Goal: Task Accomplishment & Management: Use online tool/utility

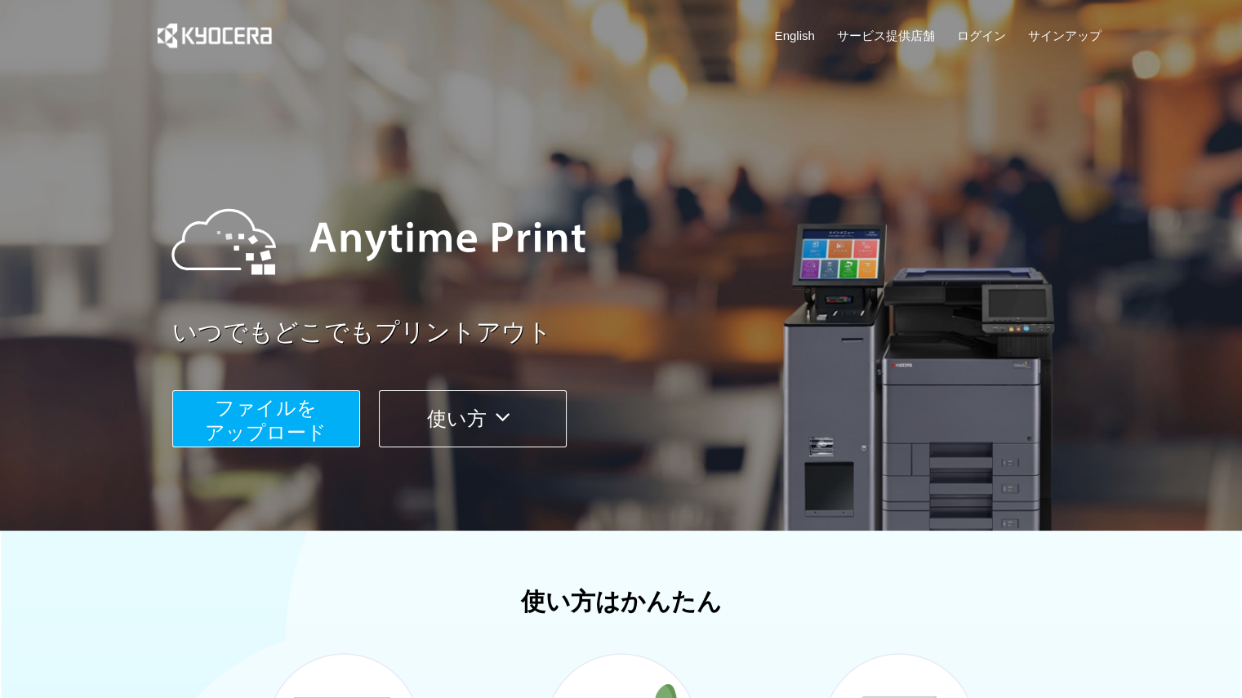
click at [328, 423] on button "ファイルを ​​アップロード" at bounding box center [266, 418] width 188 height 57
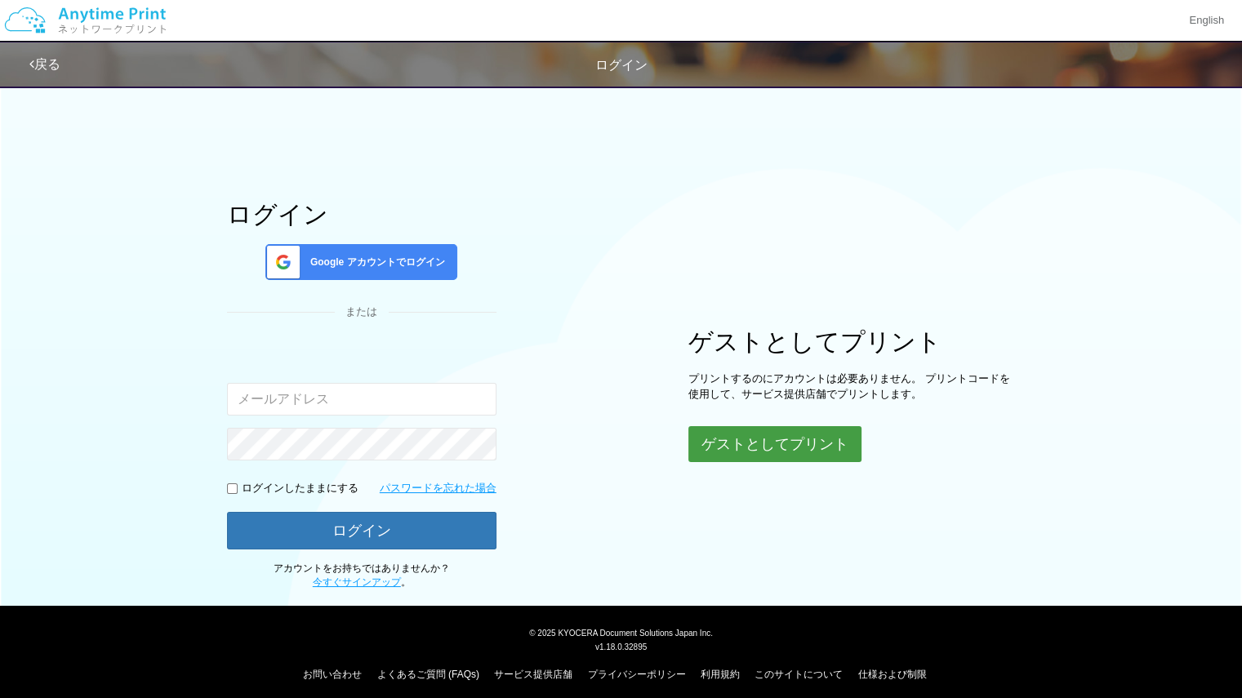
click at [735, 447] on button "ゲストとしてプリント" at bounding box center [774, 444] width 173 height 36
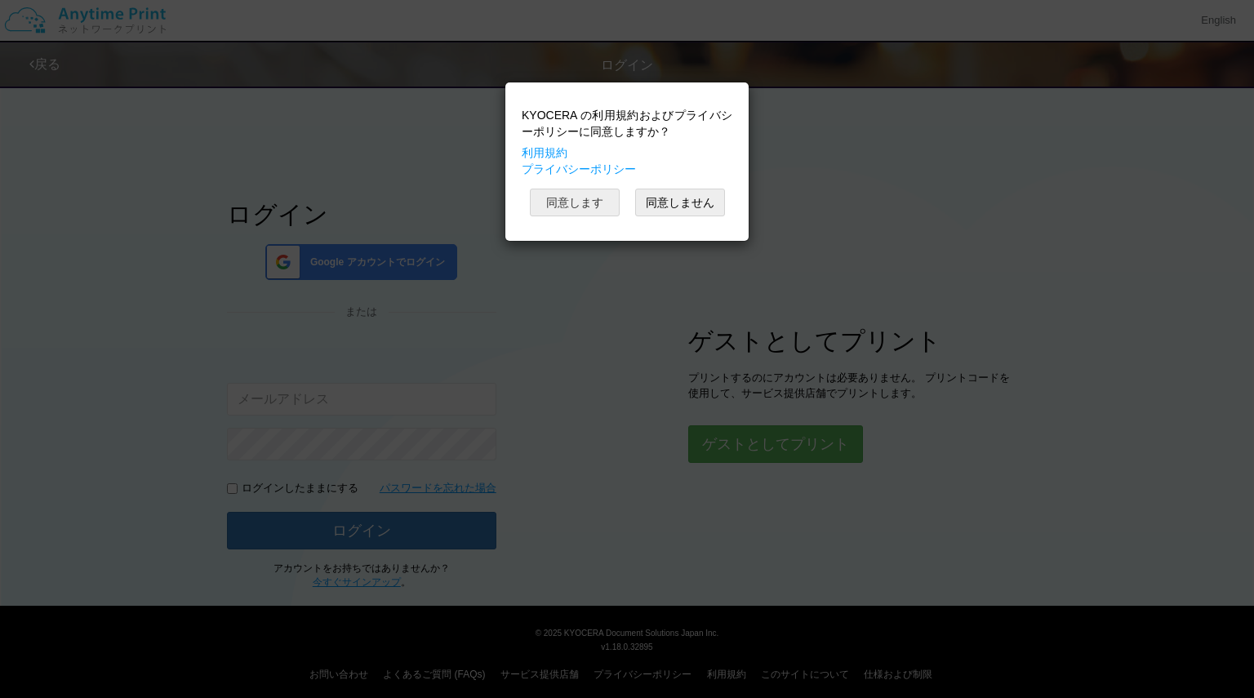
click at [583, 204] on button "同意します" at bounding box center [575, 203] width 90 height 28
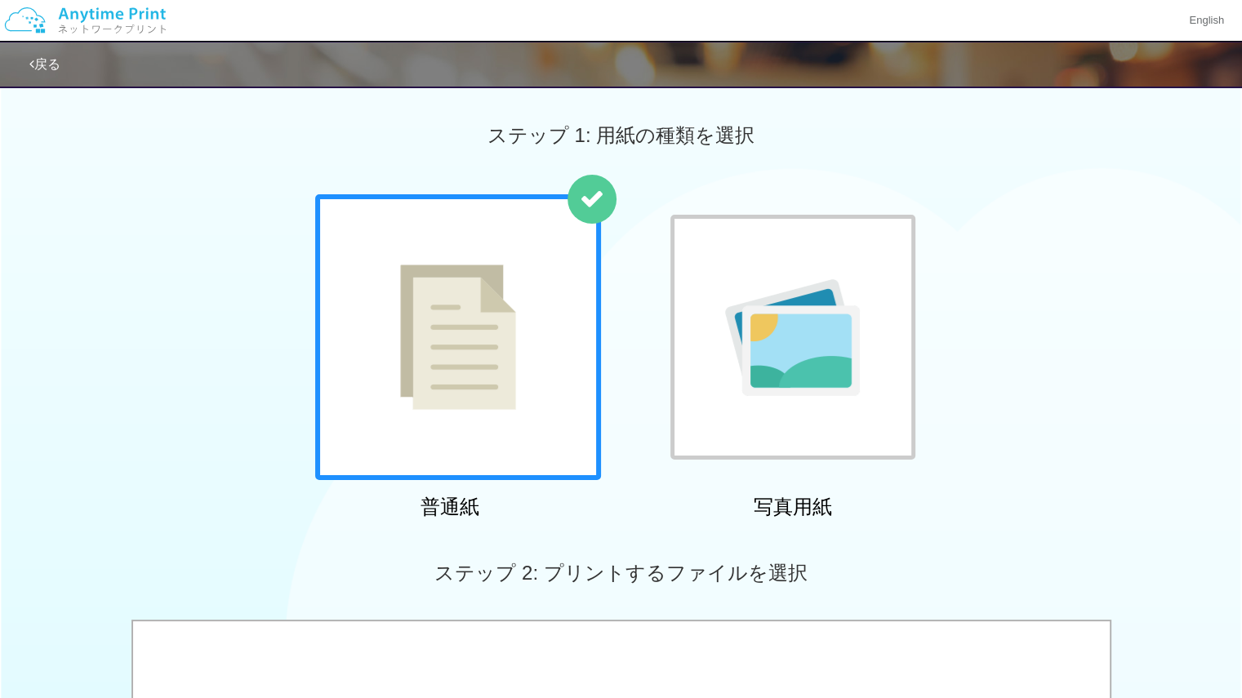
scroll to position [7, 0]
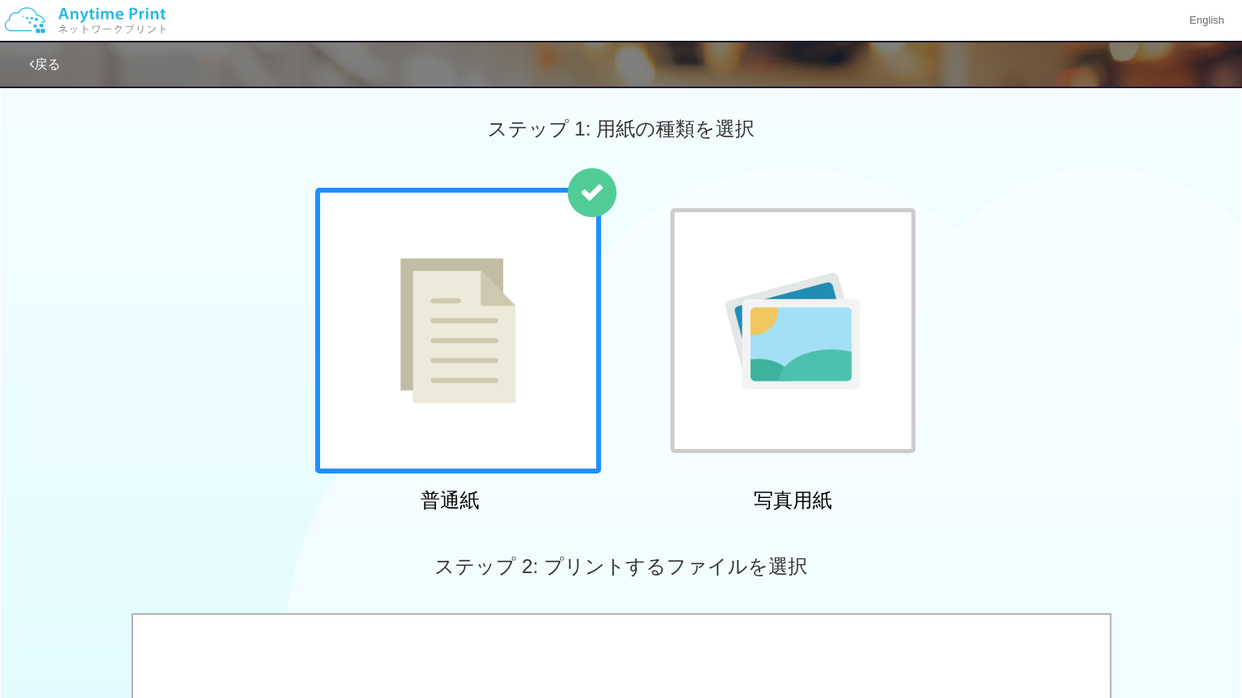
click at [518, 326] on div at bounding box center [458, 331] width 286 height 286
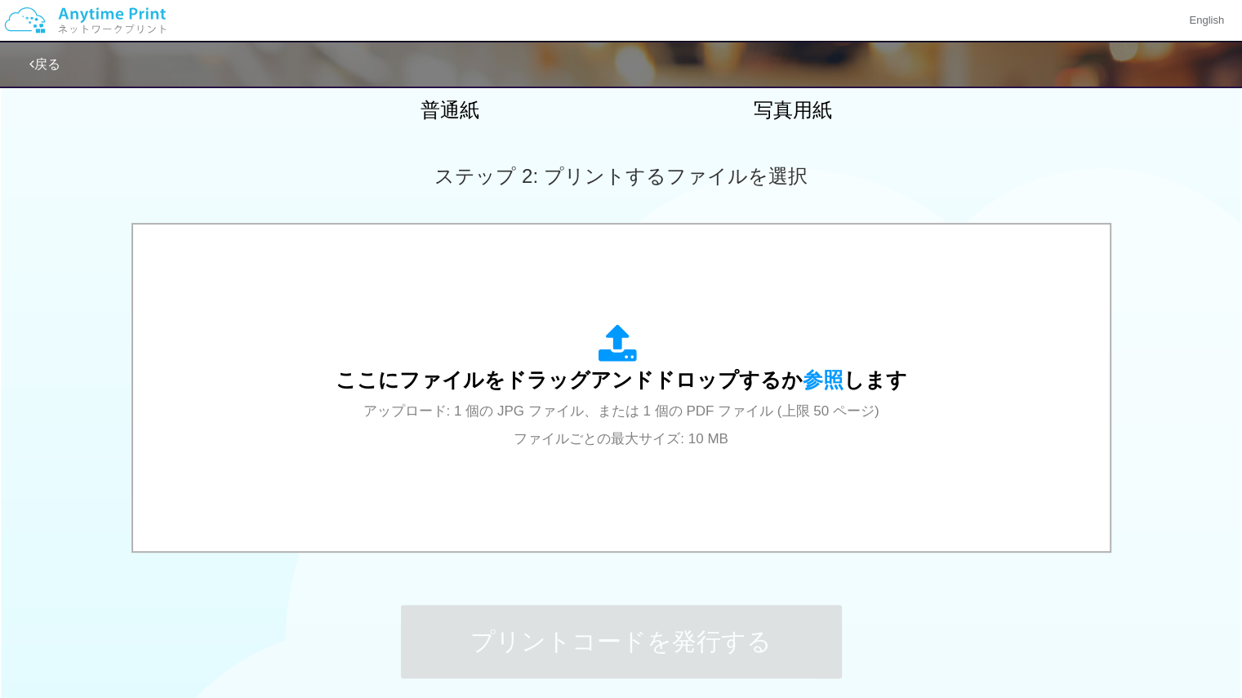
scroll to position [398, 0]
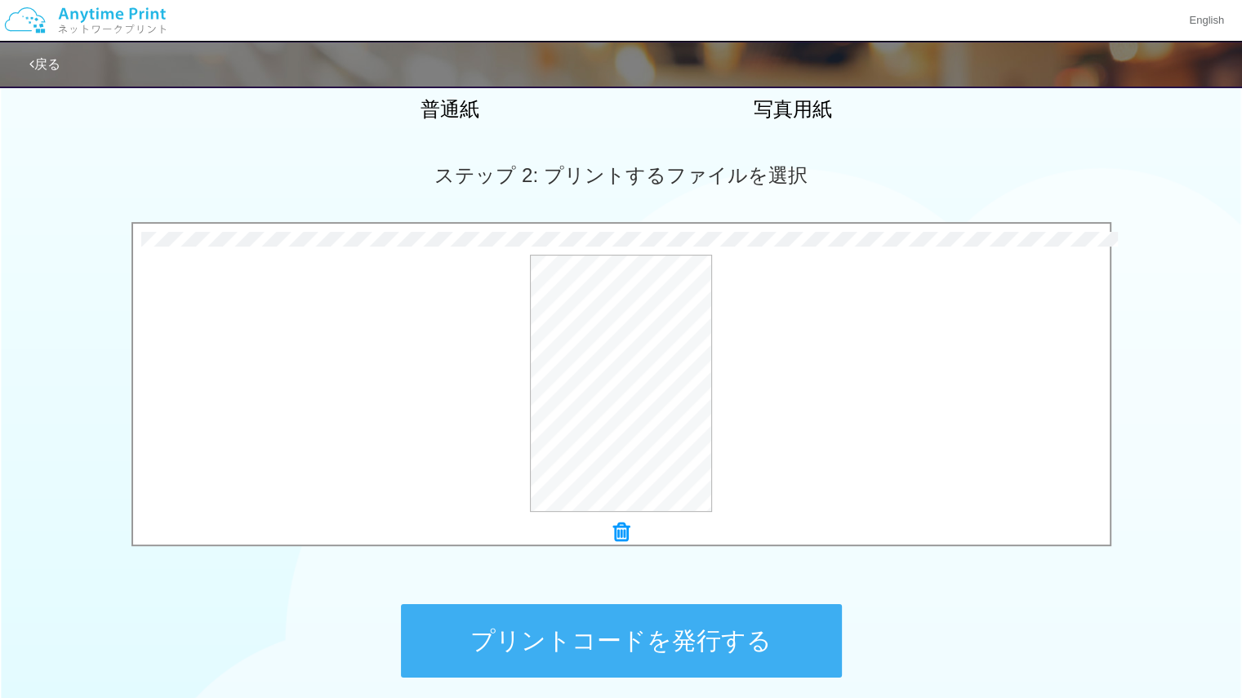
click at [630, 538] on div at bounding box center [621, 533] width 977 height 23
click at [692, 625] on button "プリントコードを発行する" at bounding box center [621, 640] width 441 height 73
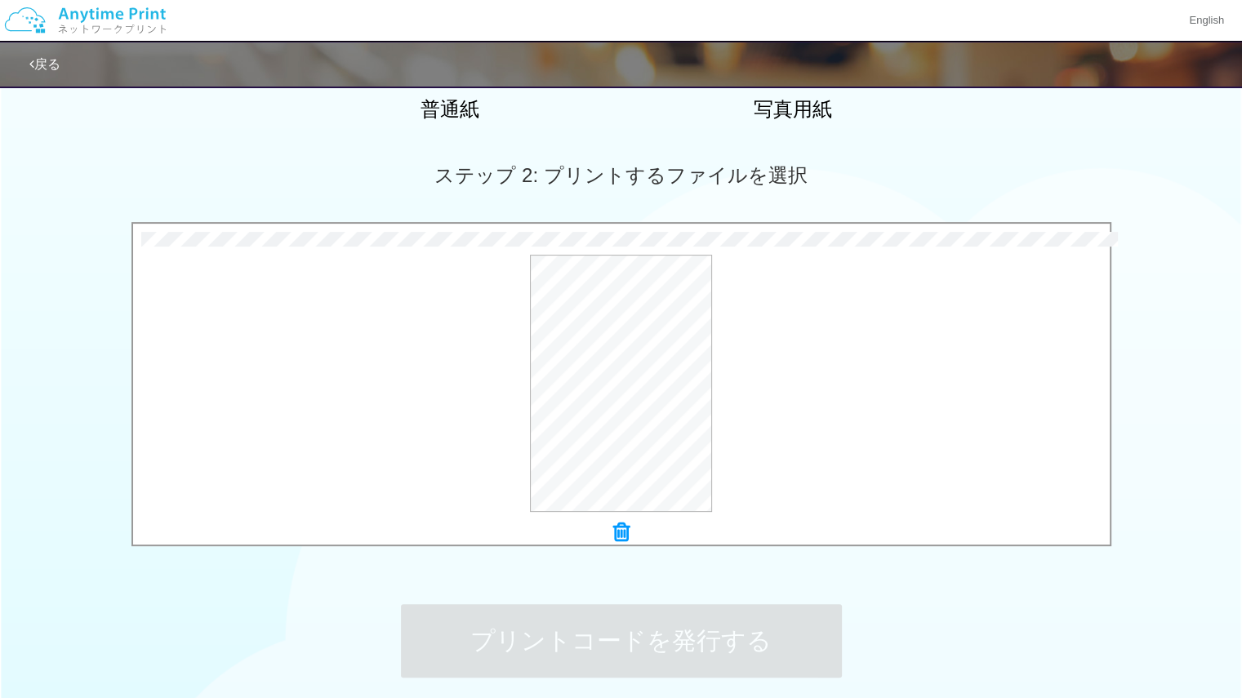
scroll to position [0, 0]
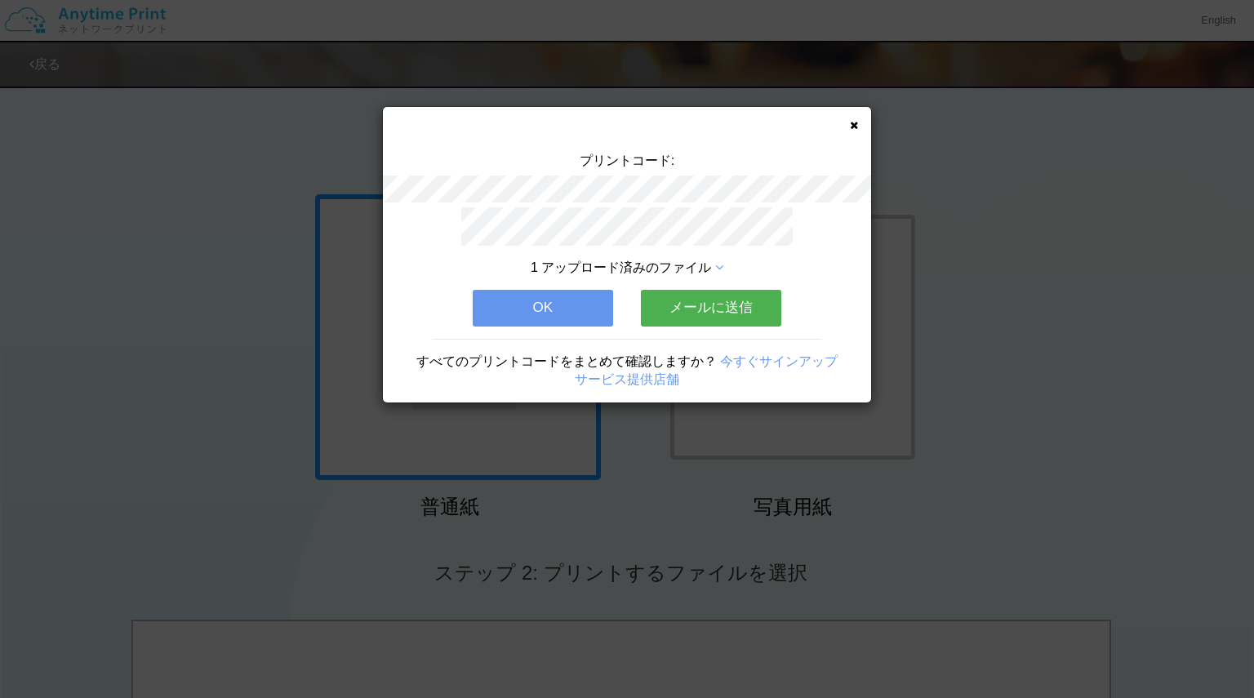
click at [564, 299] on button "OK" at bounding box center [543, 308] width 140 height 36
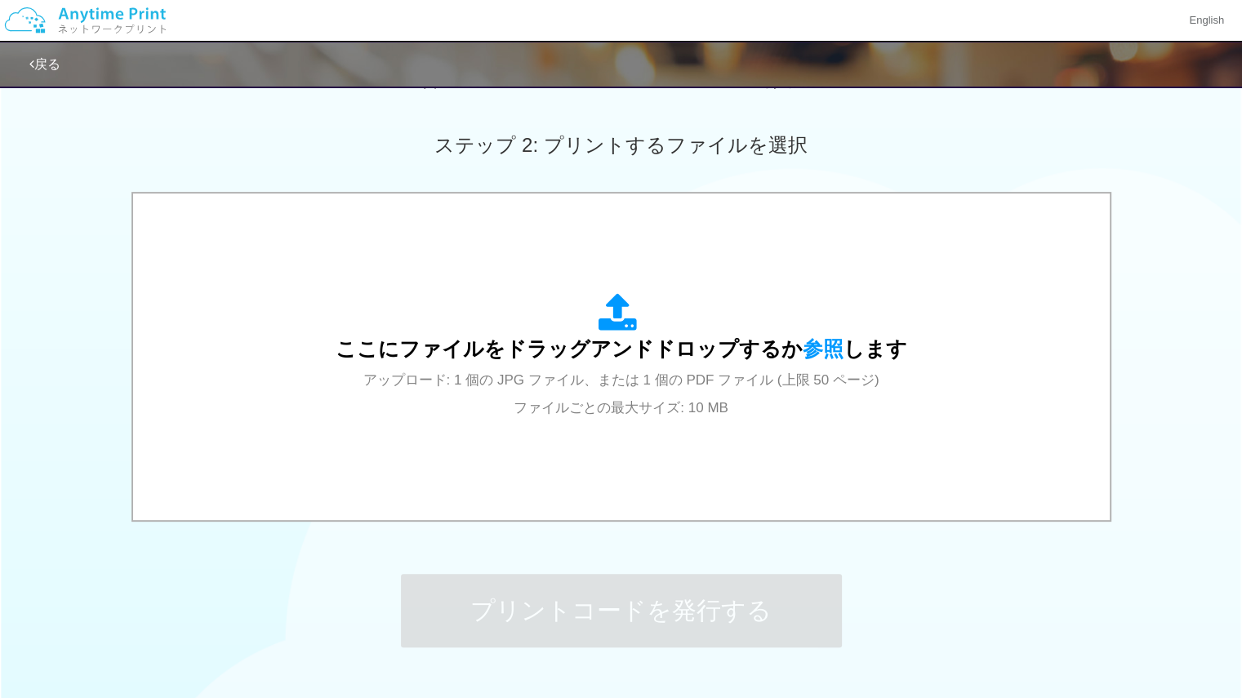
scroll to position [543, 0]
